Goal: Information Seeking & Learning: Learn about a topic

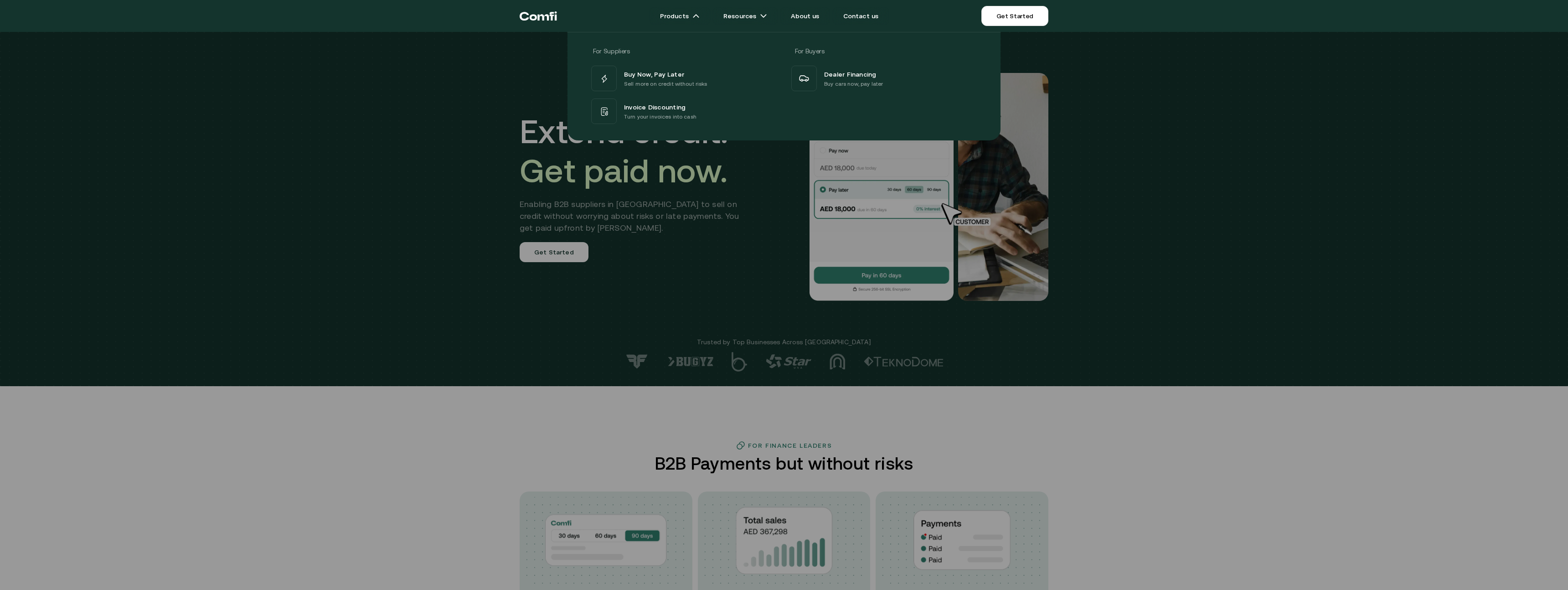
click at [597, 265] on div at bounding box center [784, 326] width 1568 height 590
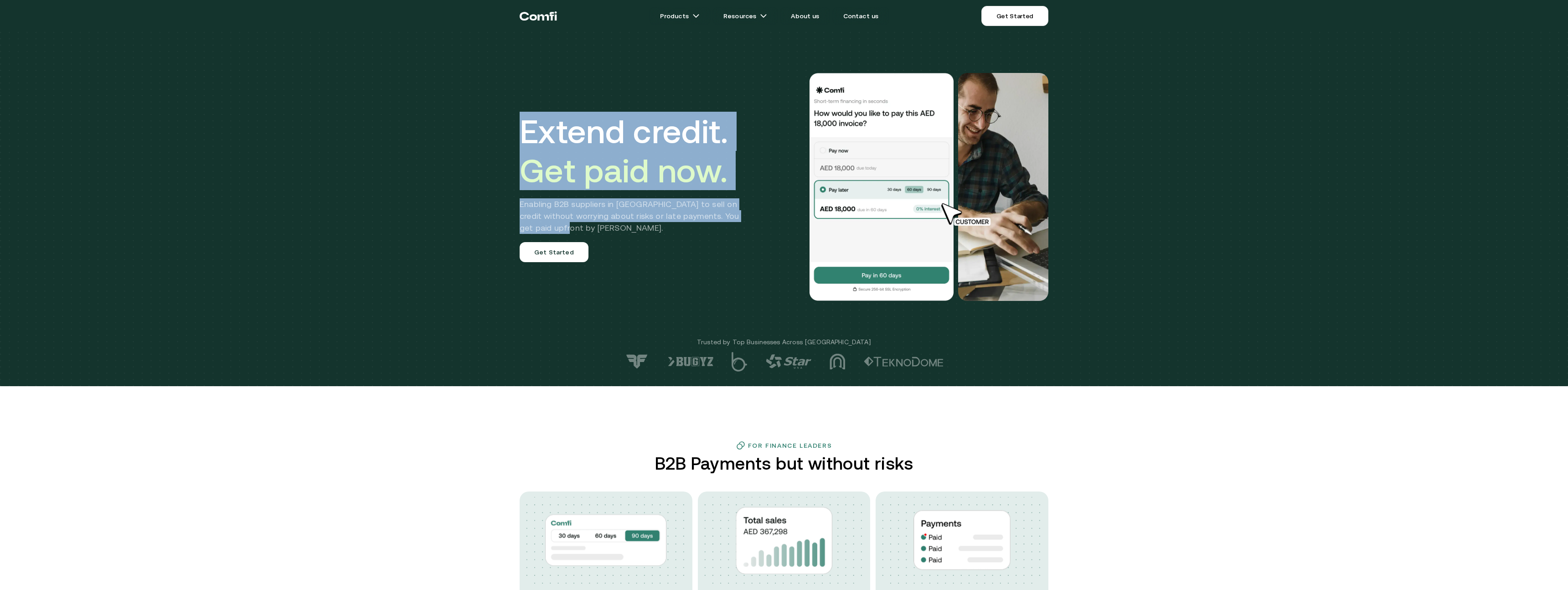
drag, startPoint x: 523, startPoint y: 123, endPoint x: 639, endPoint y: 223, distance: 153.2
click at [639, 223] on div "Extend credit. Get paid now. Enabling B2B suppliers in [GEOGRAPHIC_DATA] to sel…" at bounding box center [636, 186] width 233 height 150
copy div "Extend credit. Get paid now. Enabling B2B suppliers in [GEOGRAPHIC_DATA] to sel…"
click at [734, 192] on div "Extend credit. Get paid now. Enabling B2B suppliers in [GEOGRAPHIC_DATA] to sel…" at bounding box center [636, 186] width 233 height 150
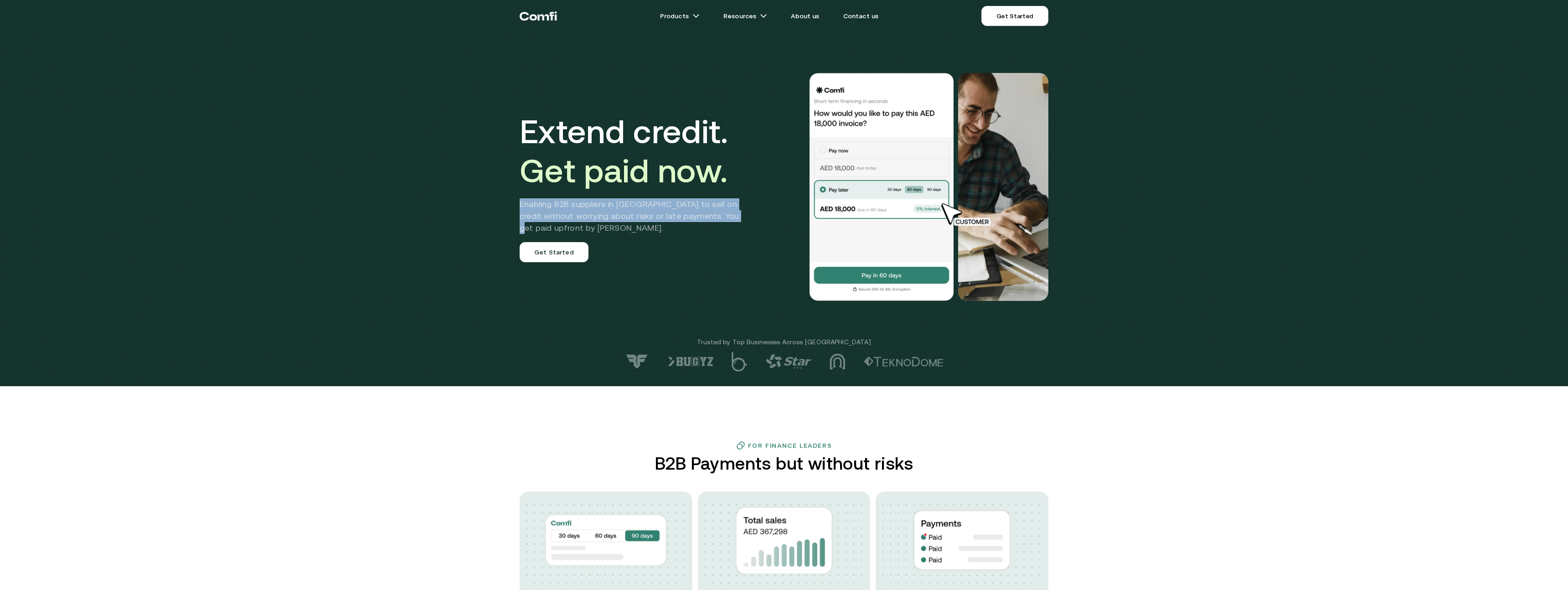
drag, startPoint x: 734, startPoint y: 192, endPoint x: 734, endPoint y: 219, distance: 27.0
click at [734, 219] on div "Extend credit. Get paid now. Enabling B2B suppliers in [GEOGRAPHIC_DATA] to sel…" at bounding box center [636, 186] width 233 height 150
click at [734, 219] on h2 "Enabling B2B suppliers in [GEOGRAPHIC_DATA] to sell on credit without worrying …" at bounding box center [636, 216] width 233 height 35
click at [688, 248] on div "Extend credit. Get paid now. Enabling B2B suppliers in [GEOGRAPHIC_DATA] to sel…" at bounding box center [636, 186] width 233 height 150
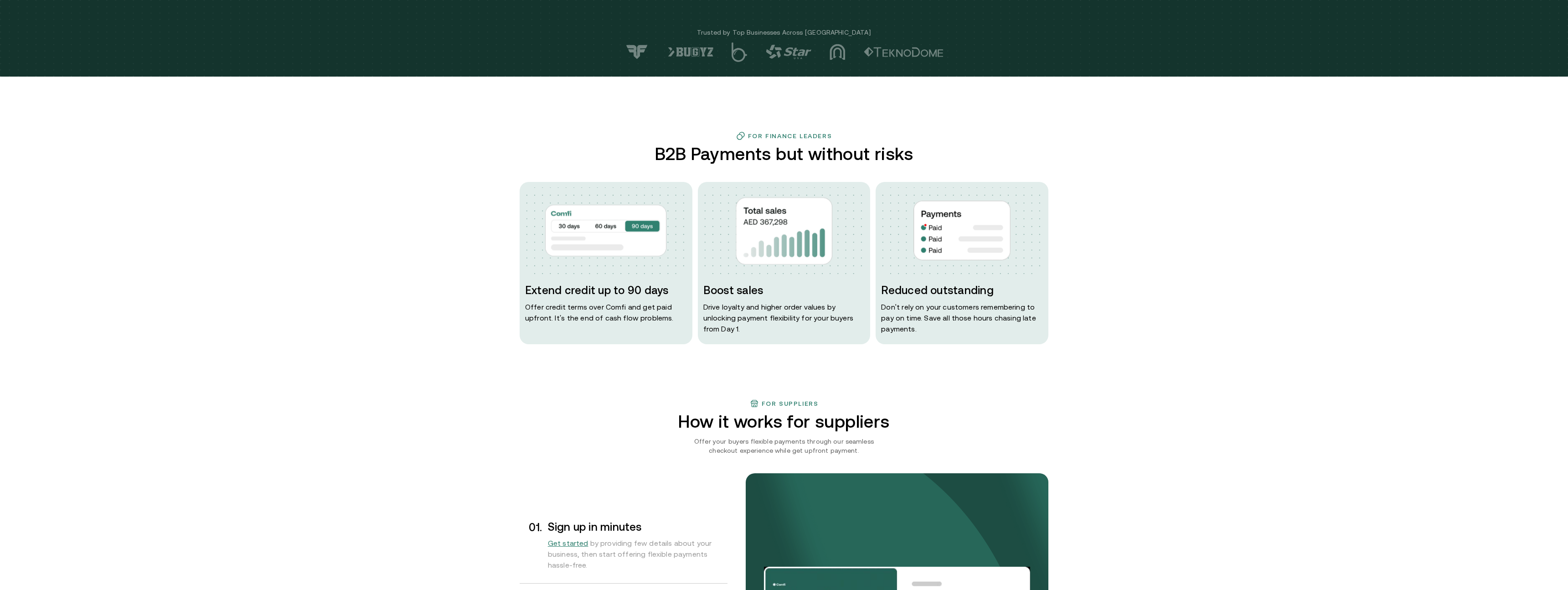
scroll to position [298, 0]
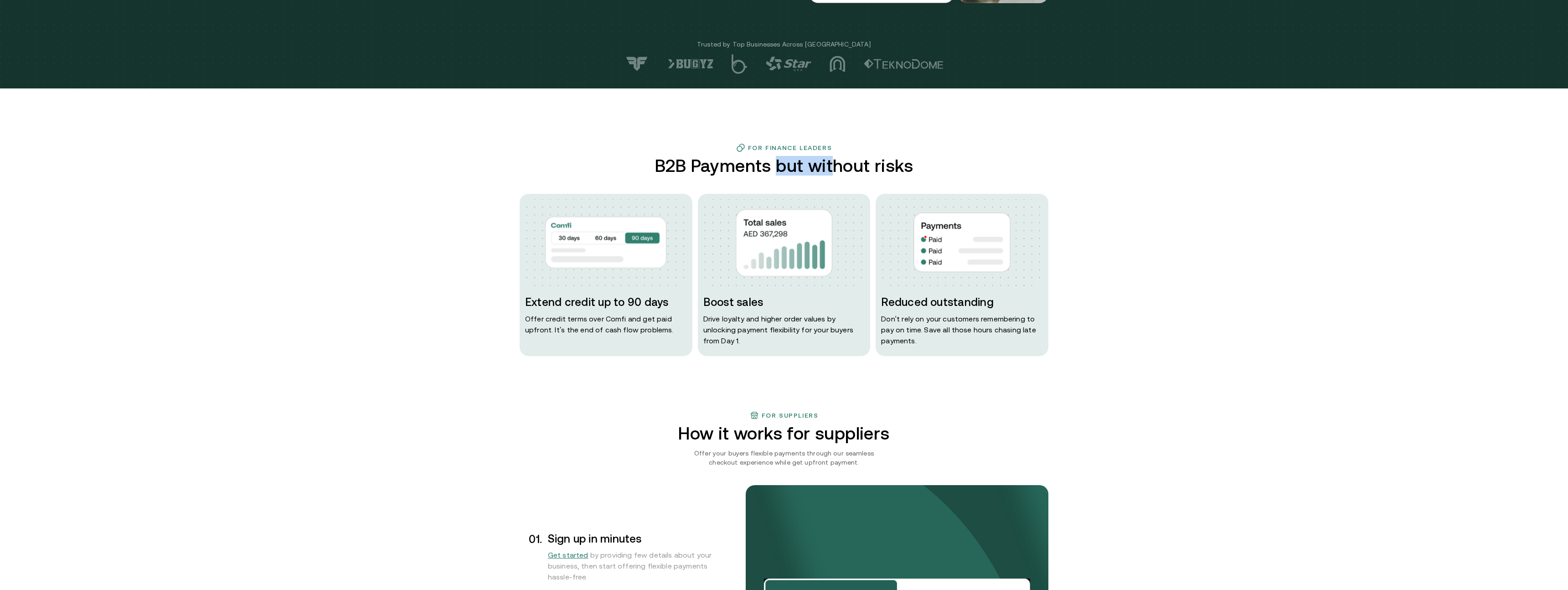
drag, startPoint x: 782, startPoint y: 172, endPoint x: 833, endPoint y: 167, distance: 51.2
click at [833, 167] on h2 "B2B Payments but without risks" at bounding box center [784, 166] width 266 height 19
click at [833, 167] on h2 "B2B Payments but without risks" at bounding box center [784, 166] width 266 height 19
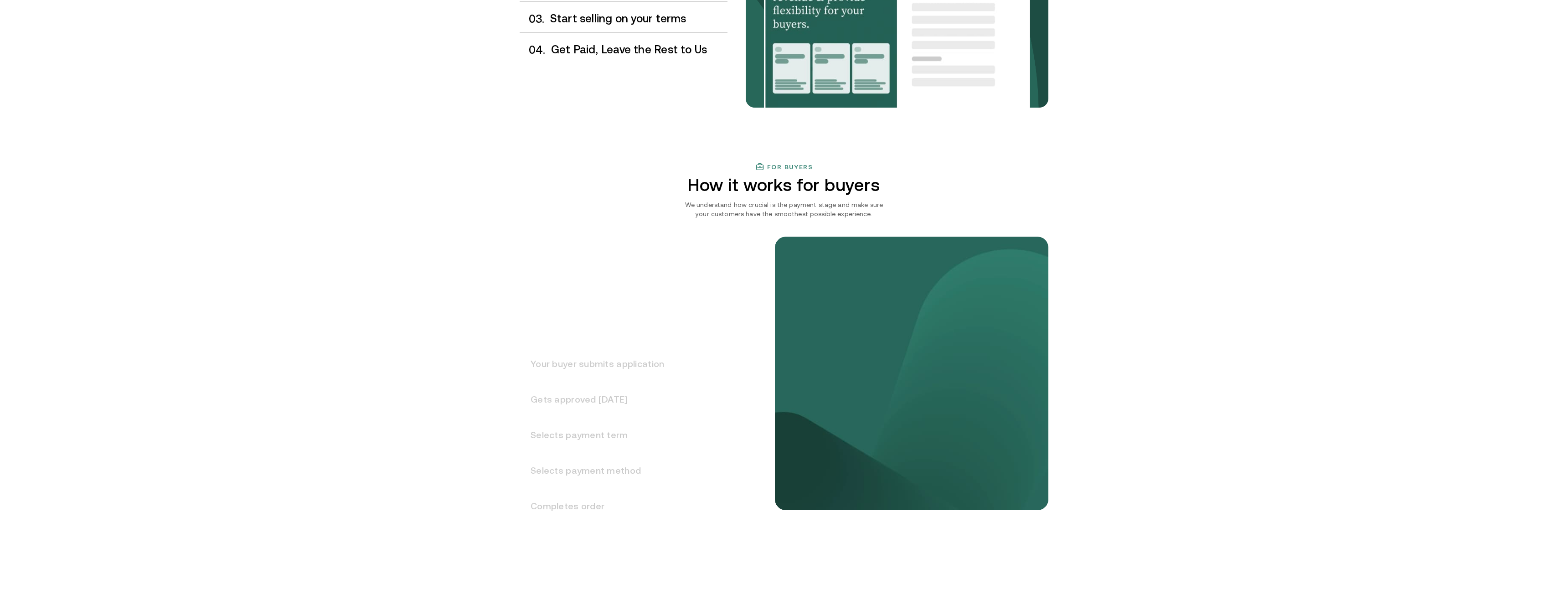
scroll to position [978, 0]
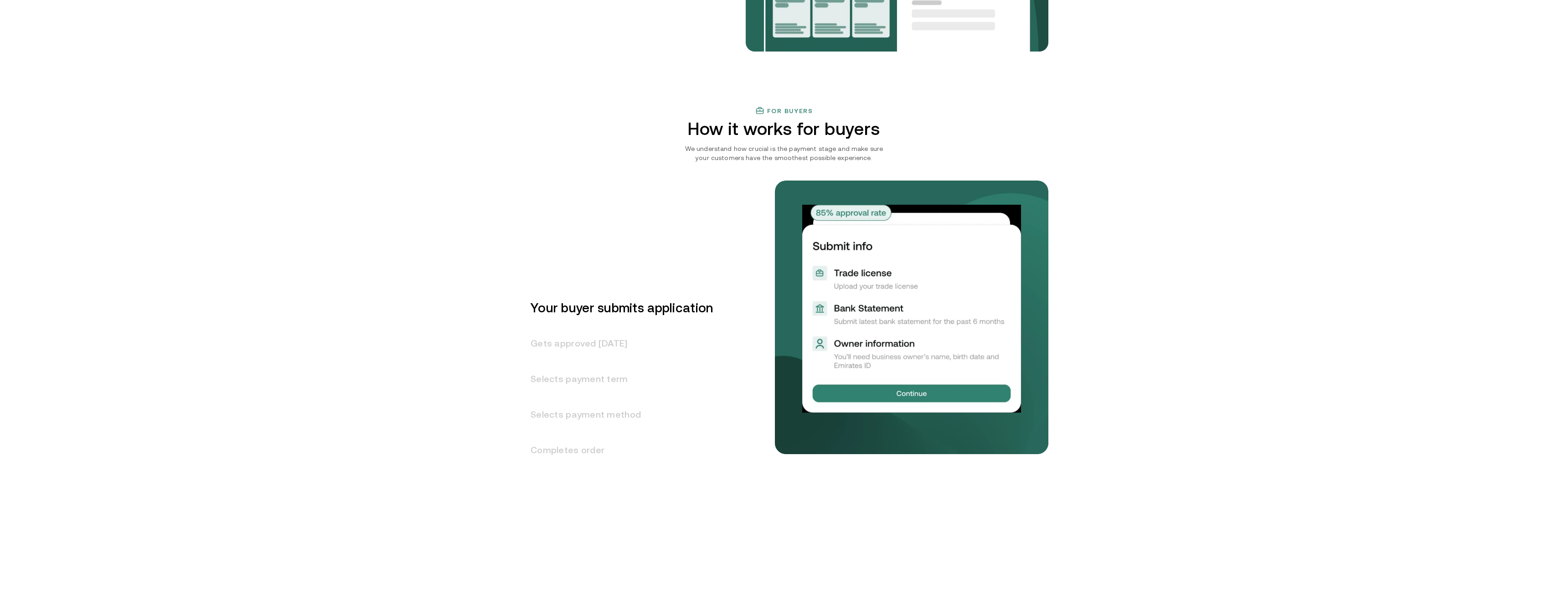
click at [592, 348] on h3 "Gets approved [DATE]" at bounding box center [617, 343] width 194 height 35
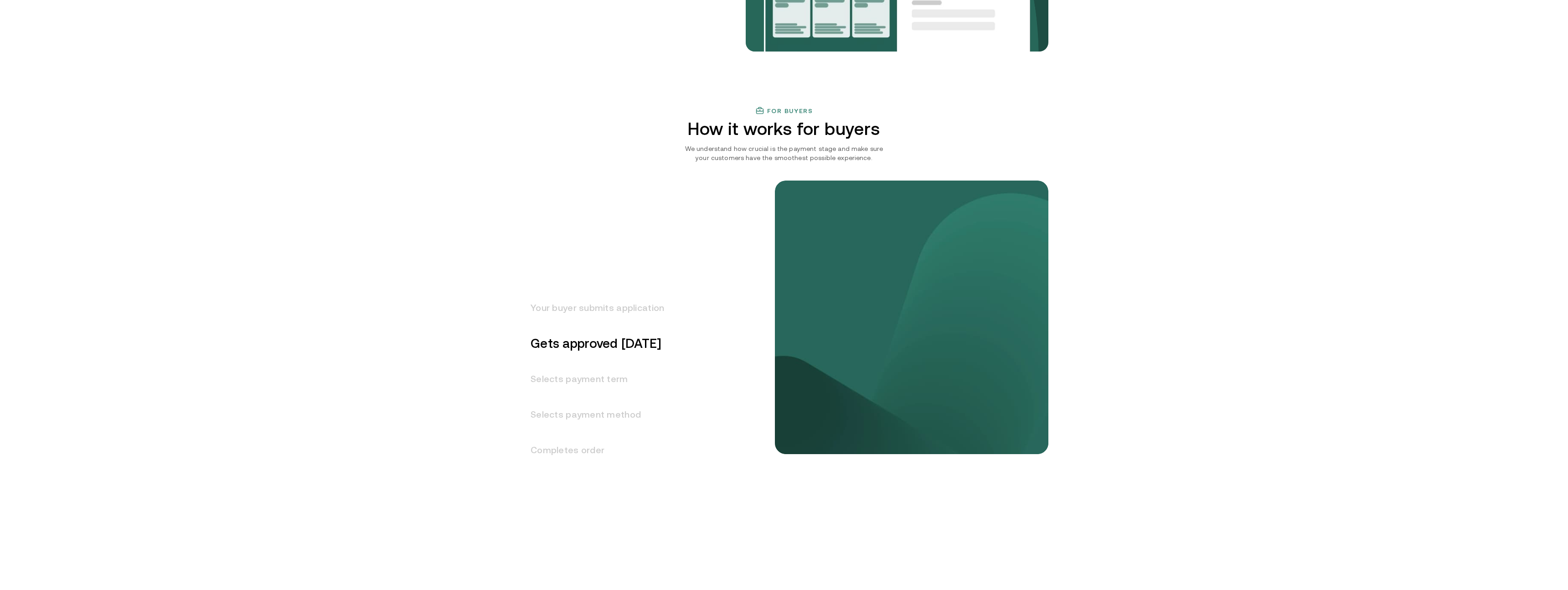
scroll to position [1027, 0]
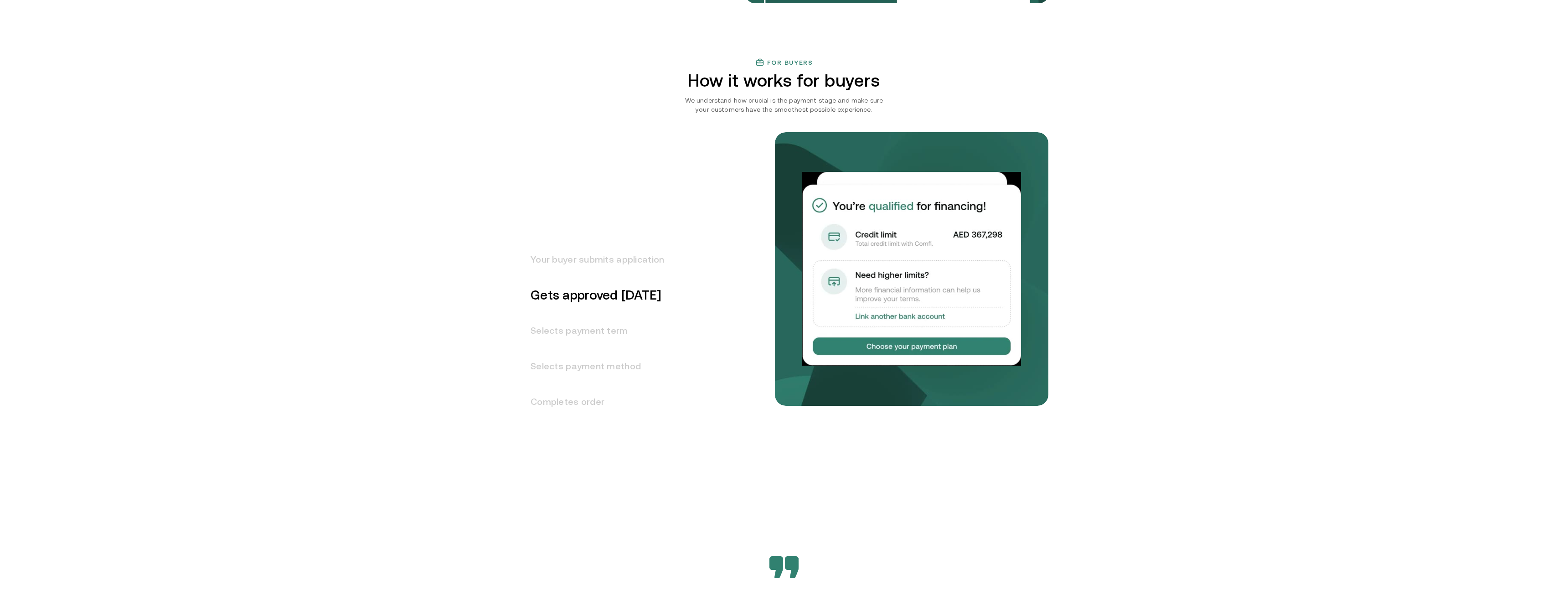
click at [595, 339] on h3 "Selects payment term" at bounding box center [592, 331] width 144 height 35
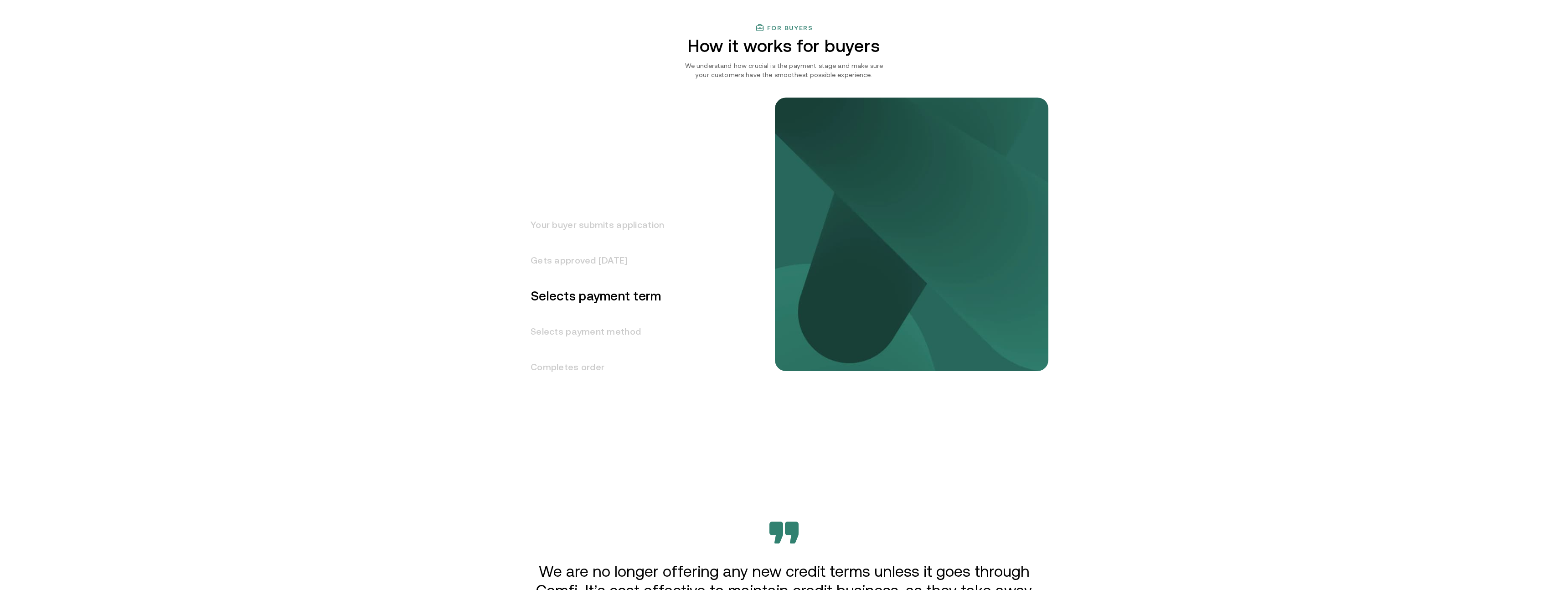
scroll to position [1062, 0]
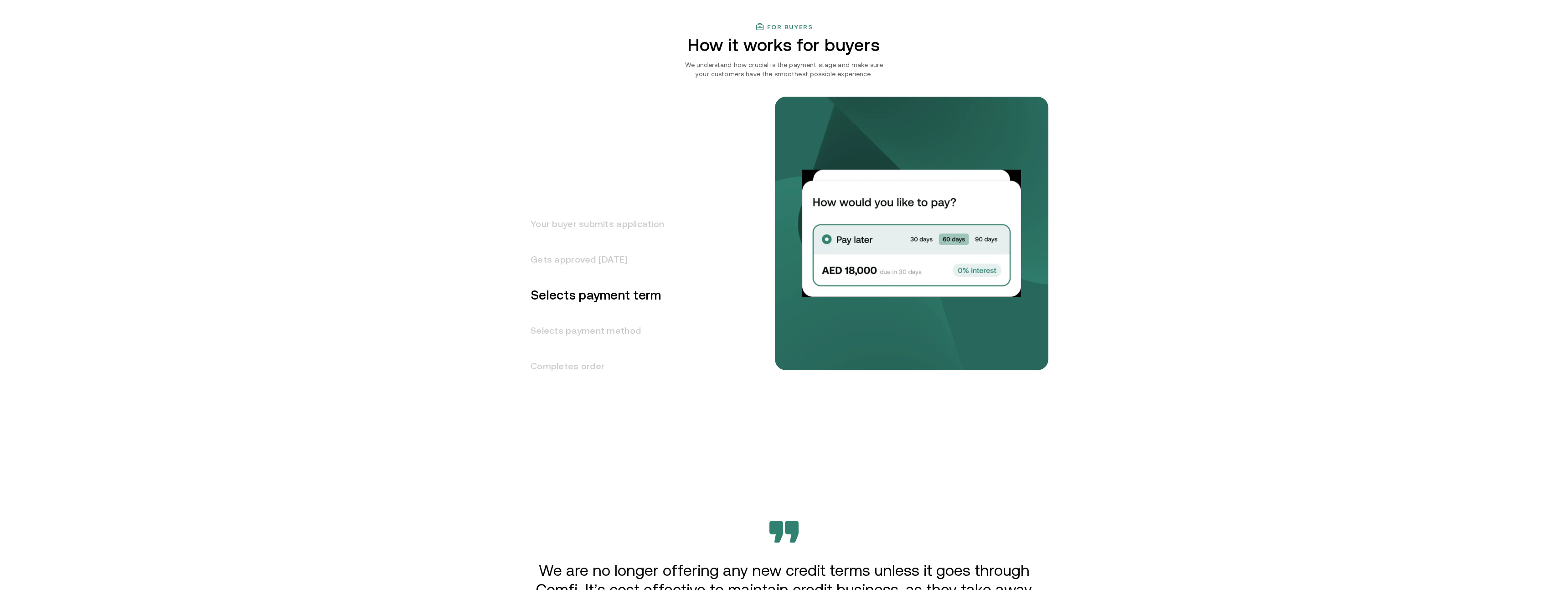
click at [597, 337] on h3 "Selects payment method" at bounding box center [592, 331] width 144 height 35
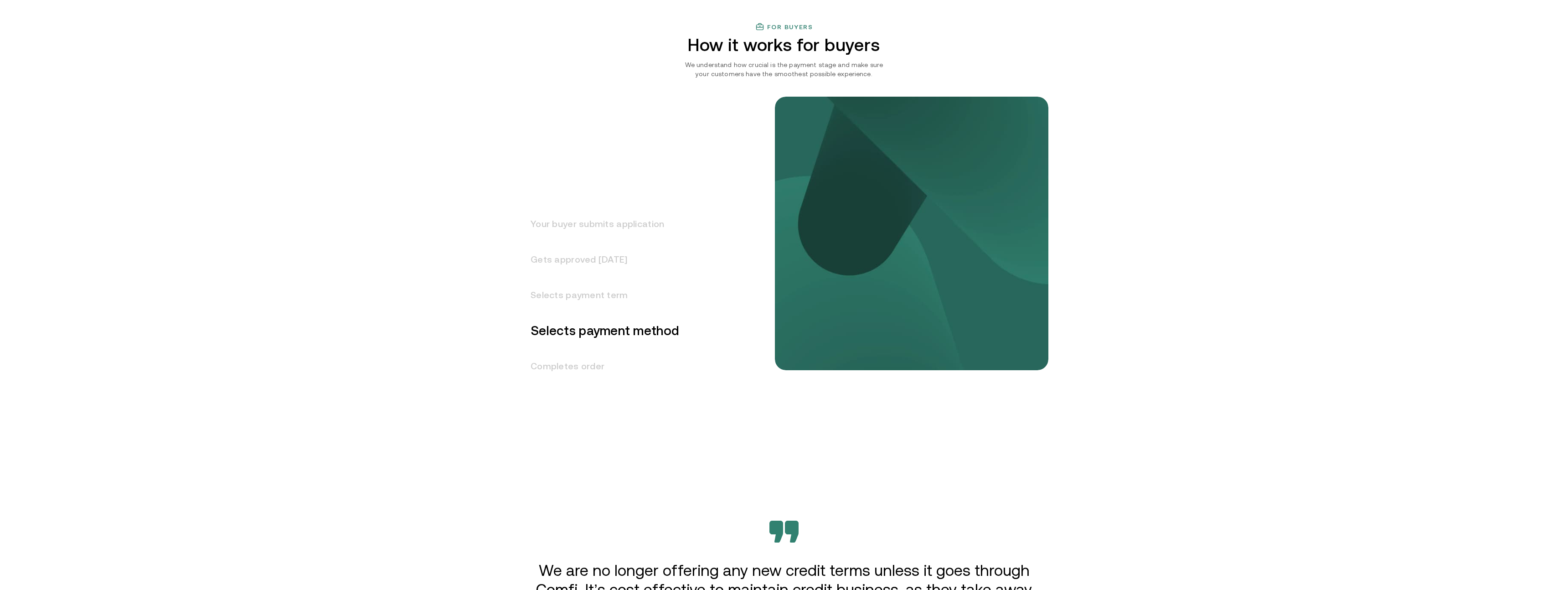
scroll to position [1098, 0]
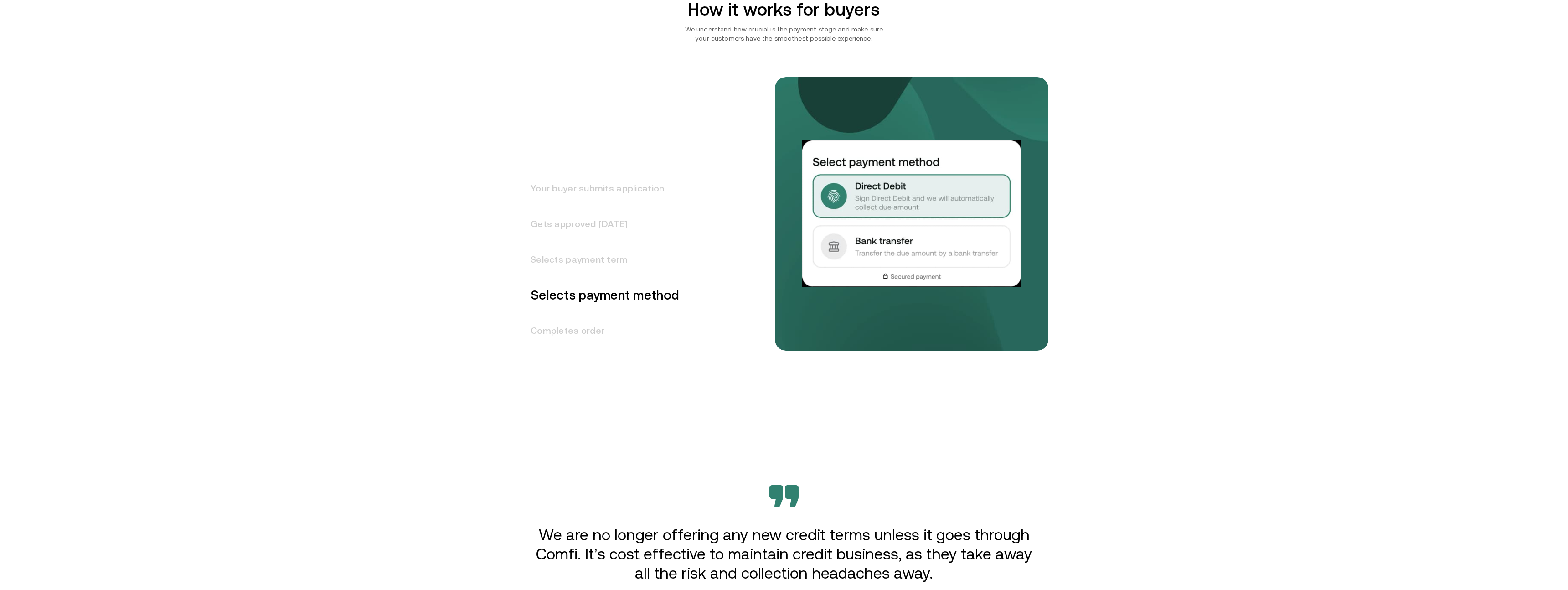
click at [587, 342] on h3 "Completes order" at bounding box center [600, 331] width 159 height 35
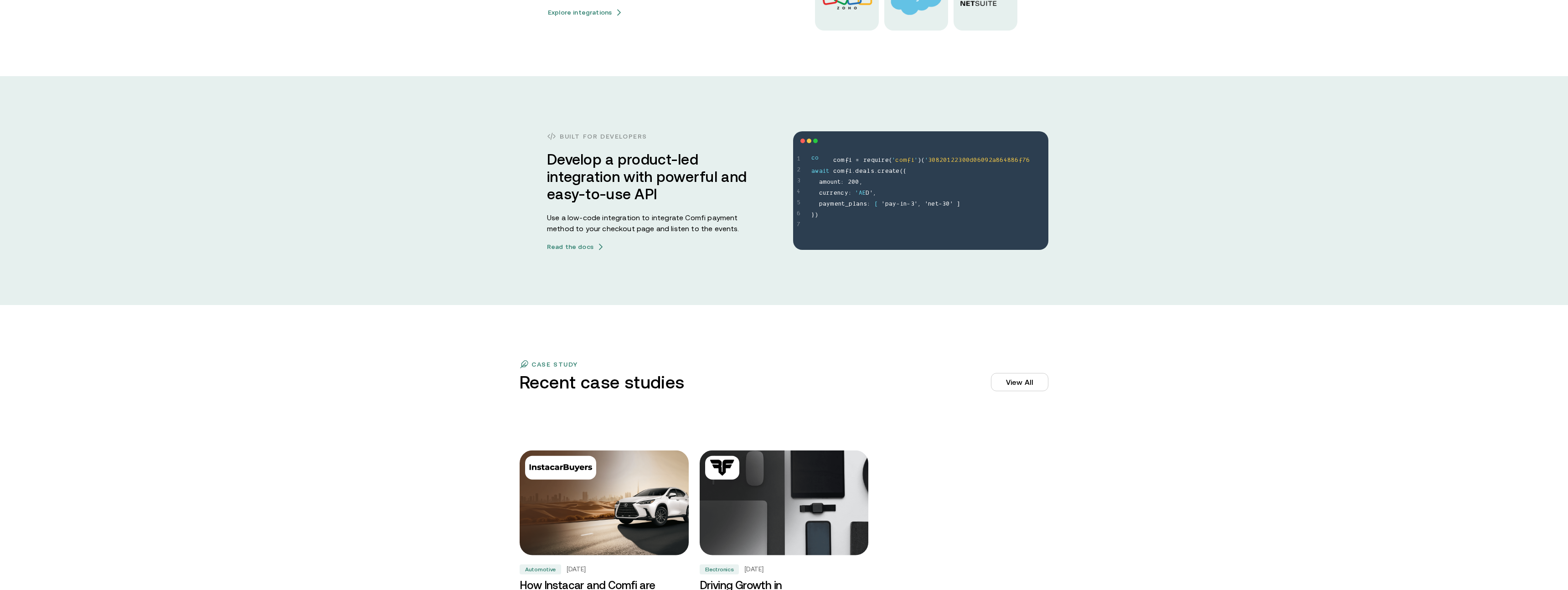
scroll to position [2513, 0]
